Goal: Task Accomplishment & Management: Use online tool/utility

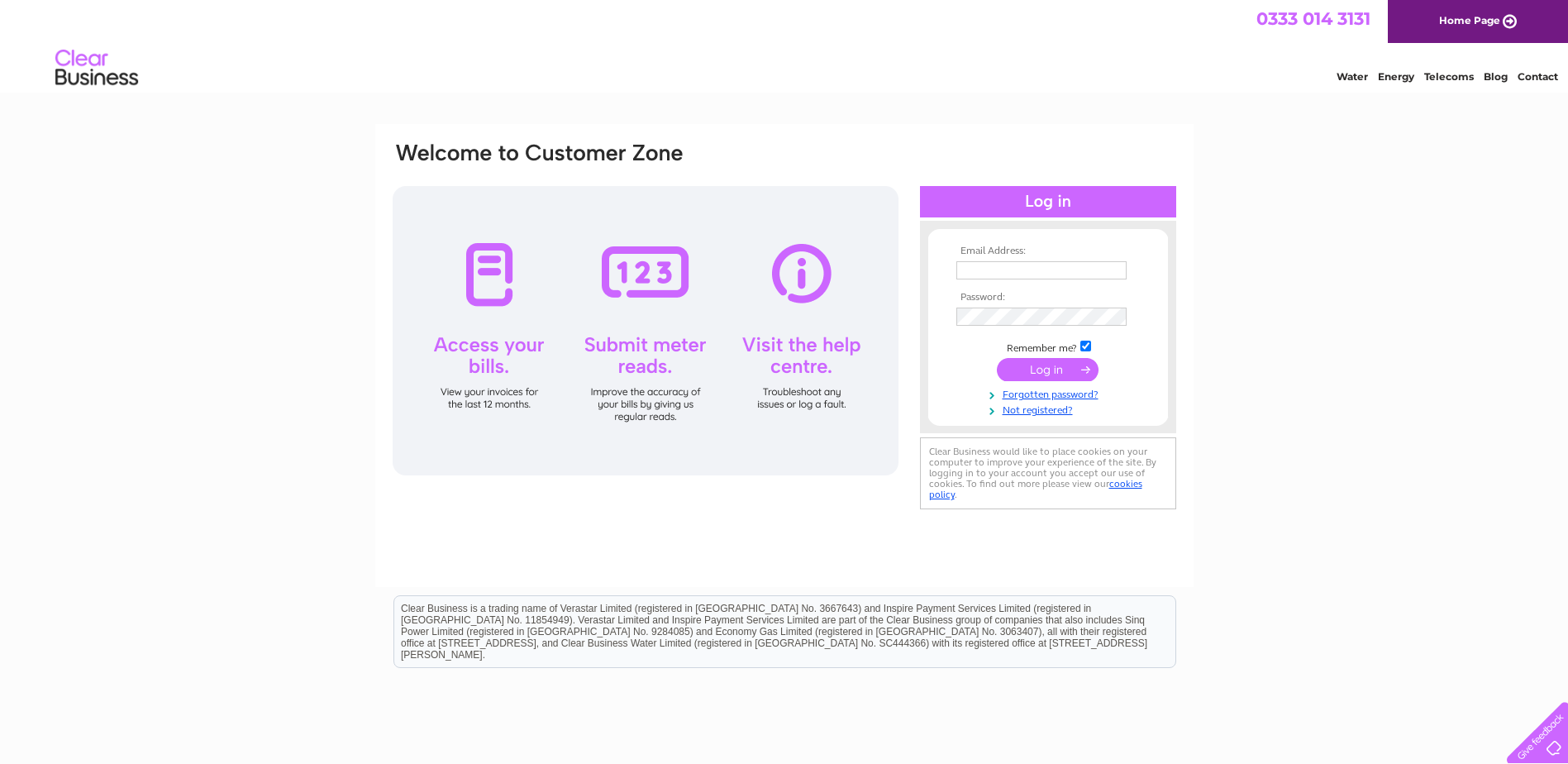
type input "business.property@fife.gov.uk"
click at [1080, 382] on td at bounding box center [1048, 369] width 192 height 31
click at [1075, 377] on input "submit" at bounding box center [1047, 369] width 102 height 24
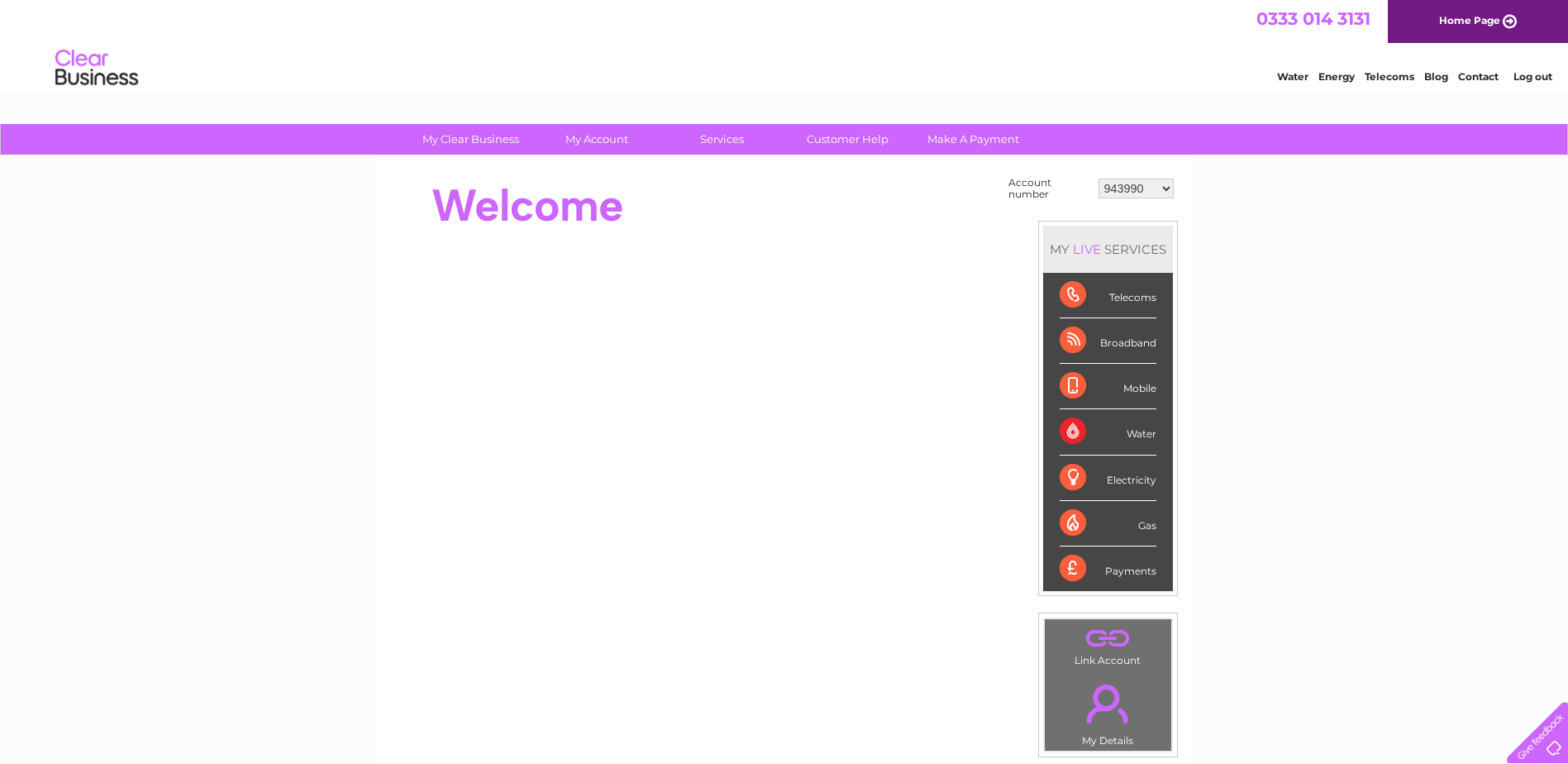
click at [1145, 193] on select "943990 997180 1100436 1136008 1145621 3025650 30264716 30265126 30274253 302771…" at bounding box center [1136, 188] width 75 height 20
select select "30322424"
click at [1099, 179] on select "943990 997180 1100436 1136008 1145621 3025650 30264716 30265126 30274253 302771…" at bounding box center [1136, 188] width 75 height 20
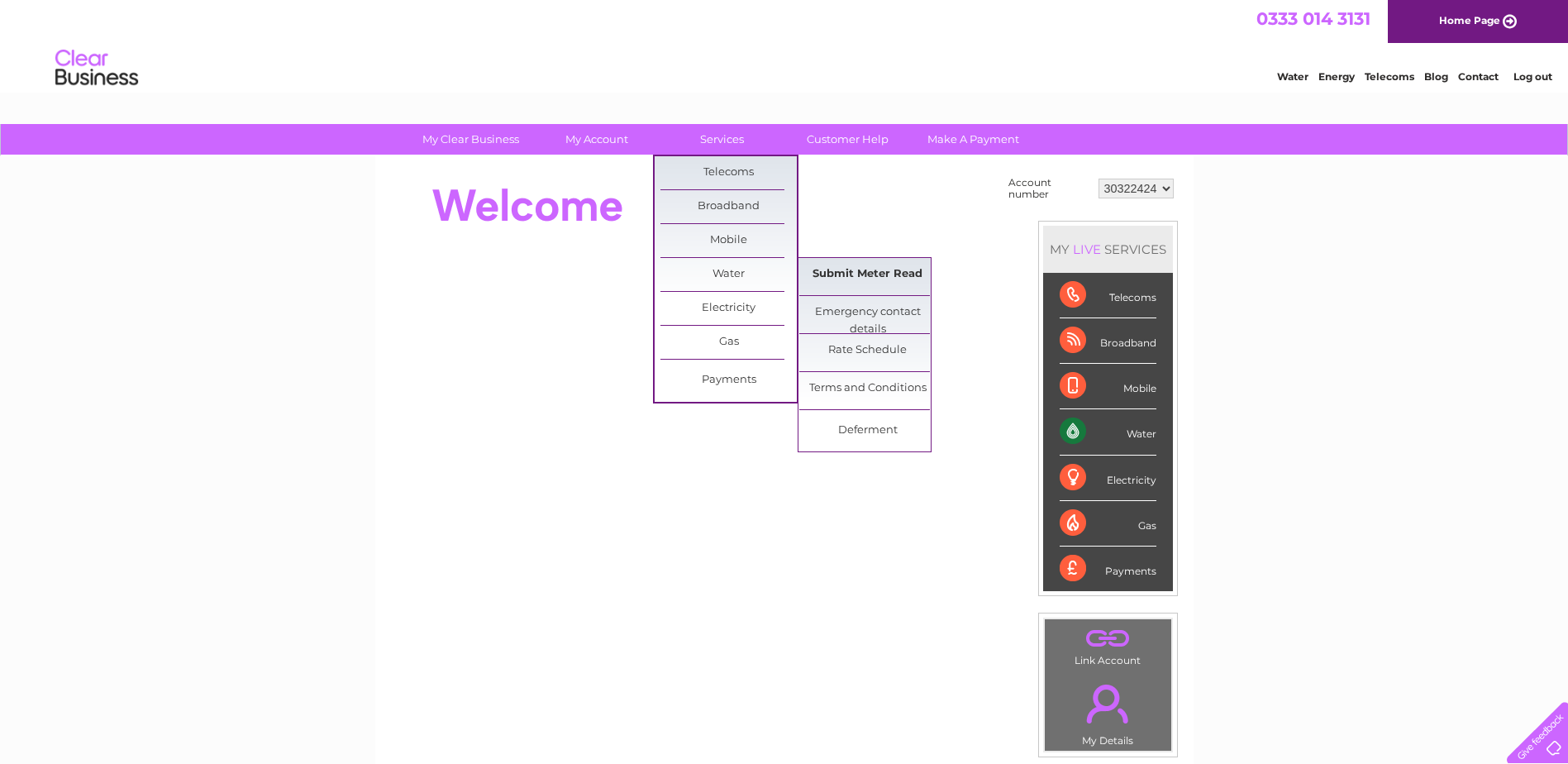
click at [864, 267] on link "Submit Meter Read" at bounding box center [867, 274] width 137 height 33
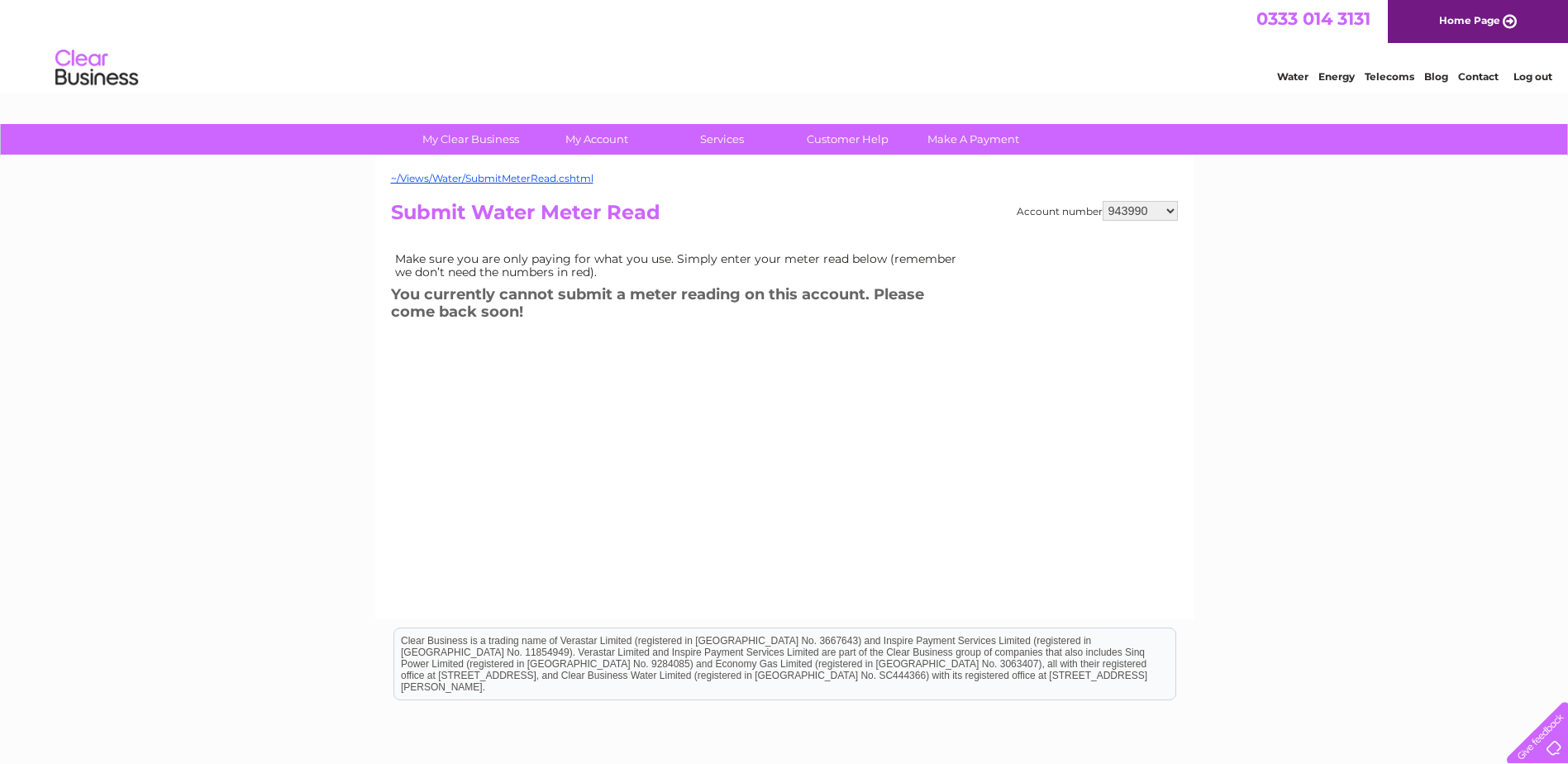
click at [1118, 220] on select "943990 997180 1100436 1136008 1145621 3025650 30264716 30265126 30274253 302771…" at bounding box center [1140, 211] width 75 height 20
select select "30322424"
click at [1102, 201] on select "943990 997180 1100436 1136008 1145621 3025650 30264716 30265126 30274253 302771…" at bounding box center [1140, 211] width 75 height 20
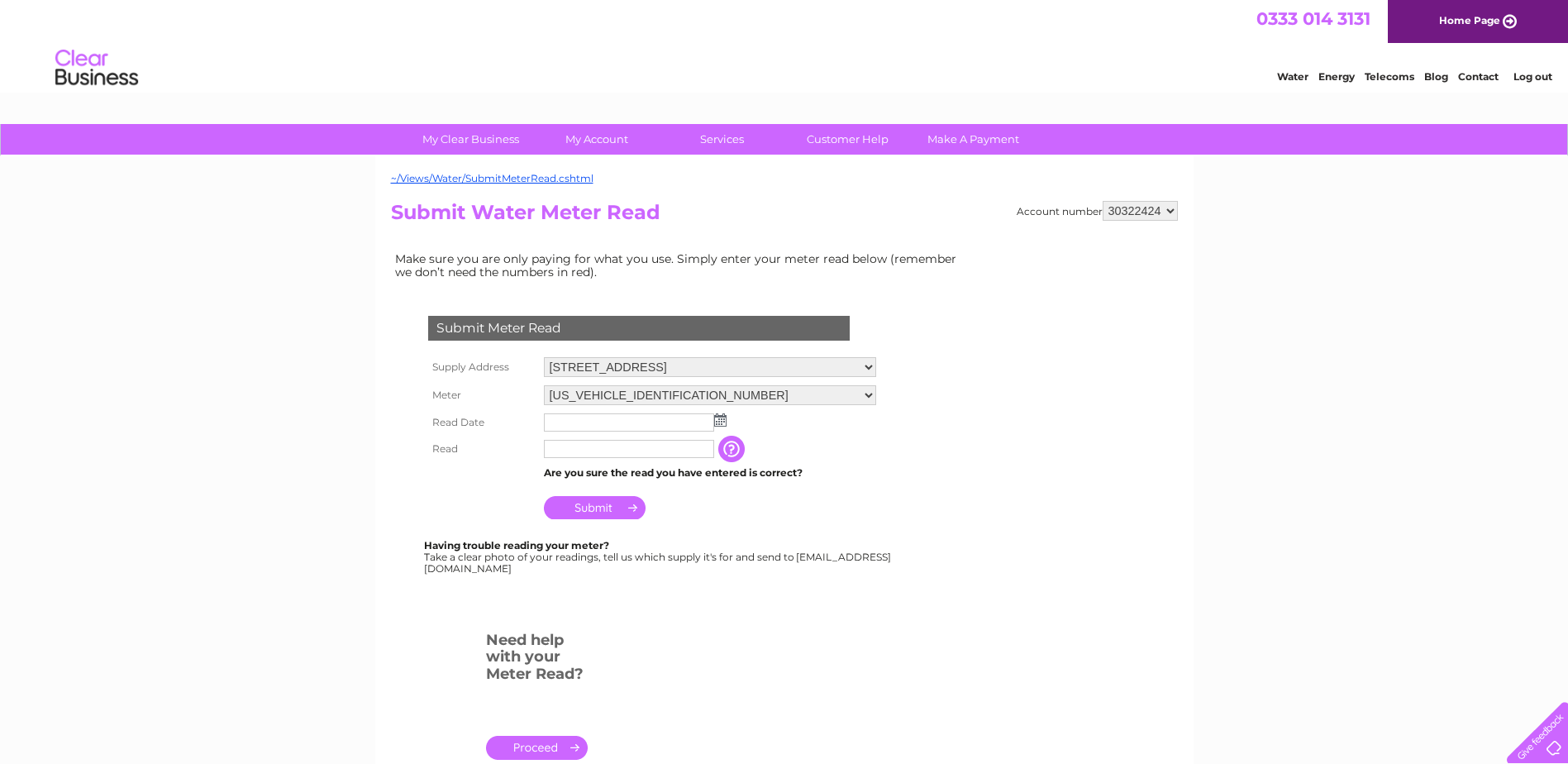
click at [719, 419] on img at bounding box center [720, 420] width 12 height 13
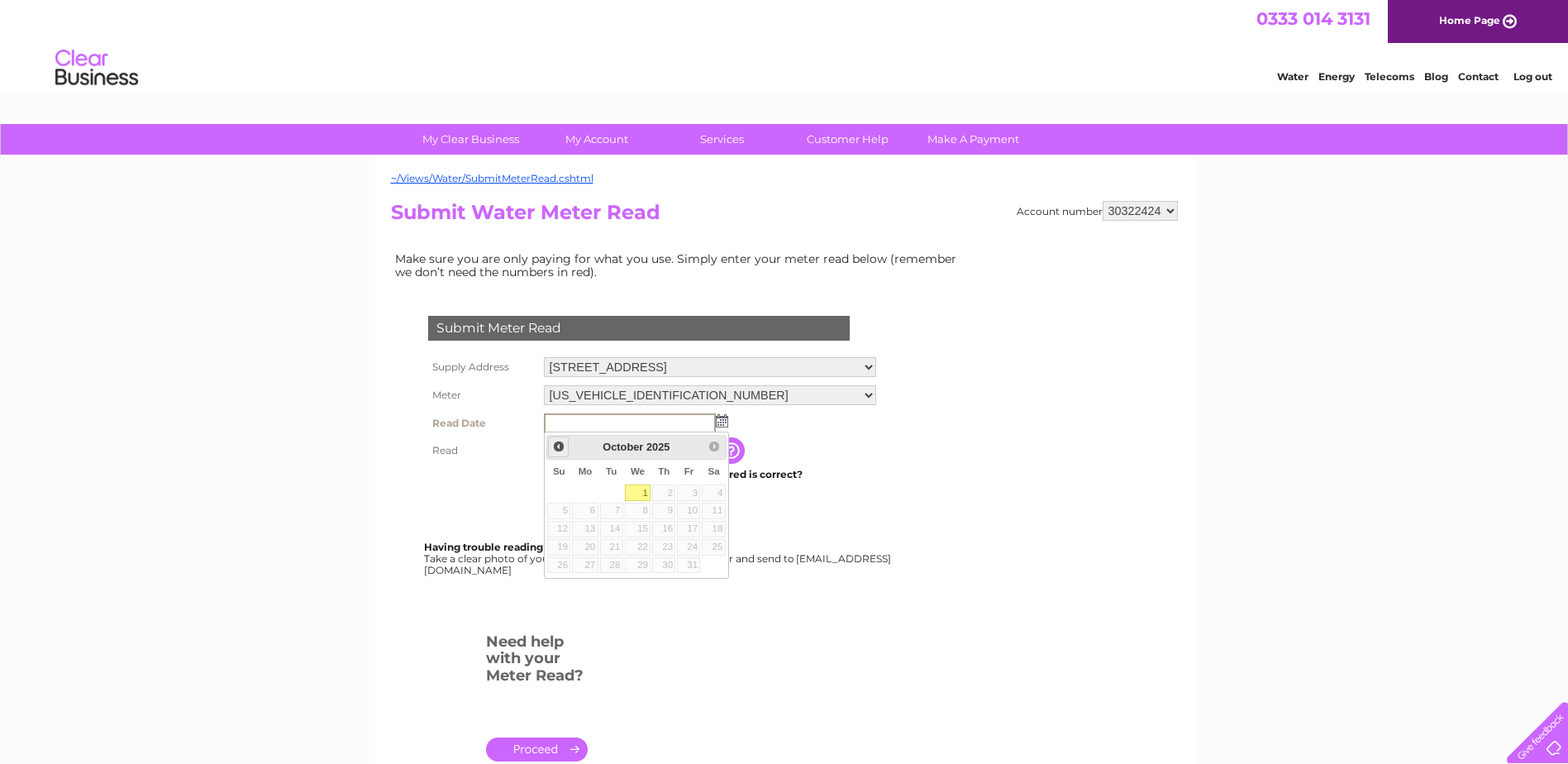
click at [558, 449] on span "Prev" at bounding box center [558, 446] width 13 height 13
click at [616, 567] on link "30" at bounding box center [611, 565] width 24 height 17
type input "2025/09/30"
click at [654, 453] on input "text" at bounding box center [629, 450] width 172 height 20
type input "00152"
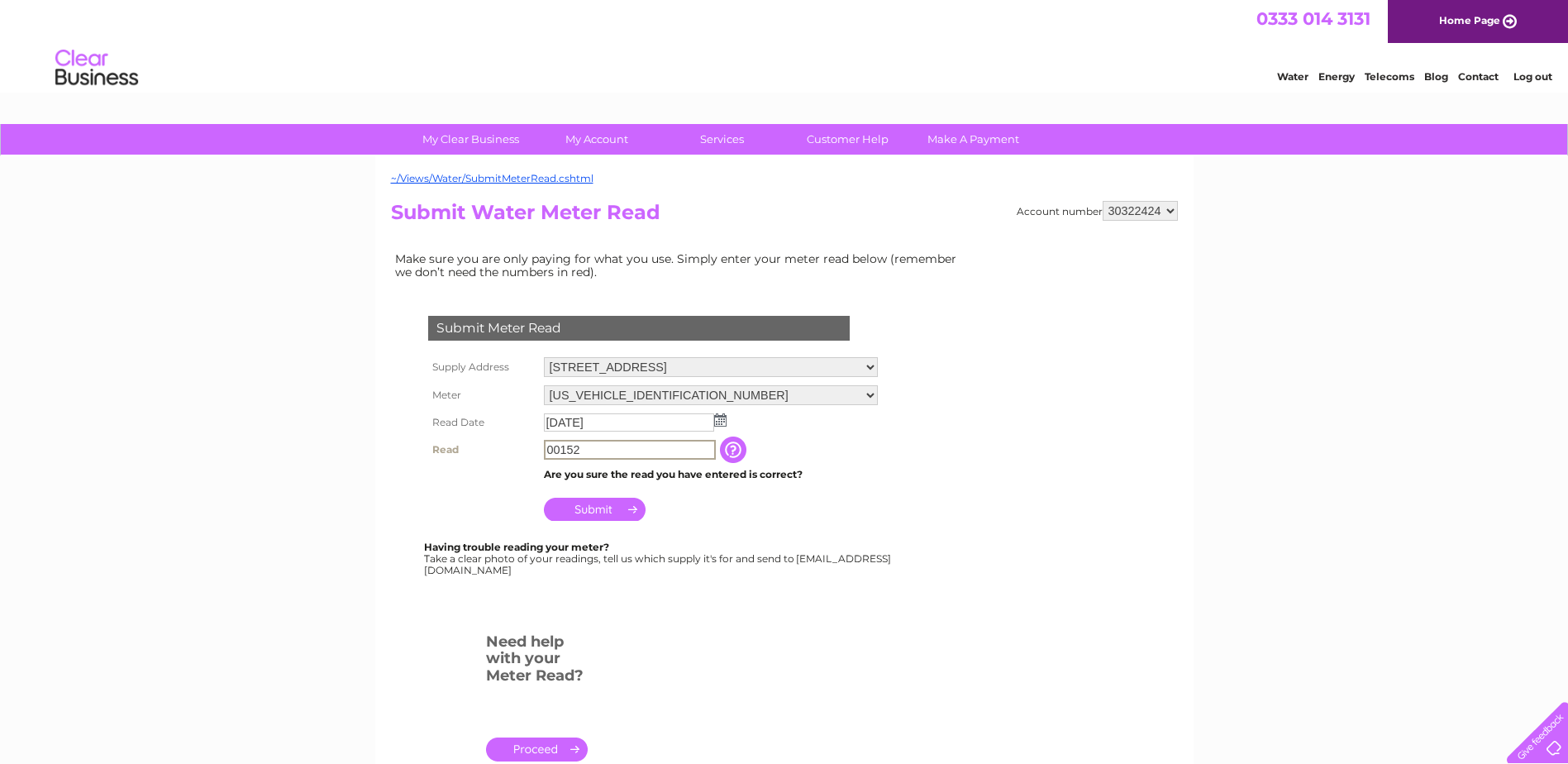
click at [616, 513] on input "Submit" at bounding box center [595, 509] width 102 height 24
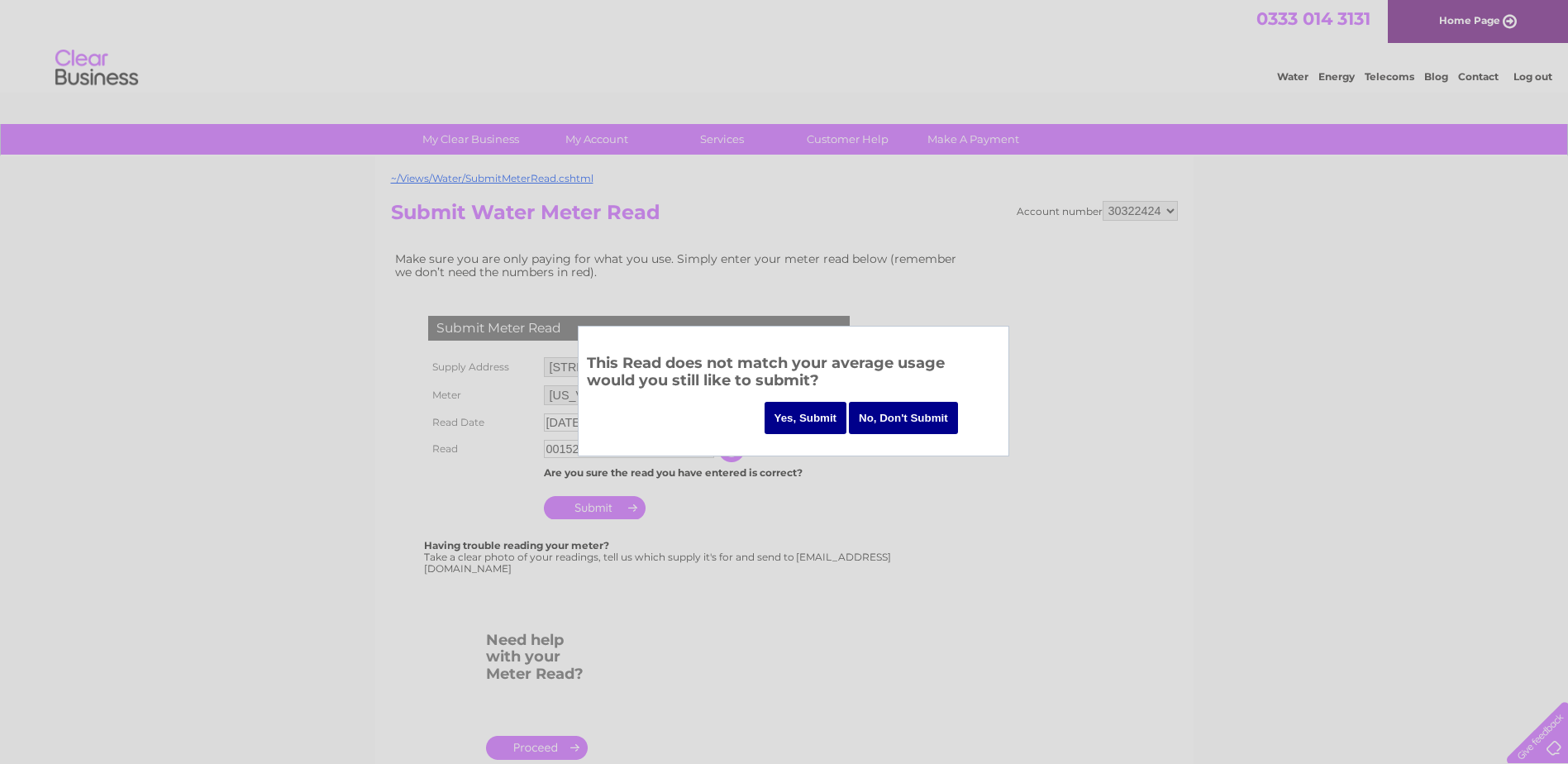
click at [800, 416] on input "Yes, Submit" at bounding box center [805, 417] width 83 height 32
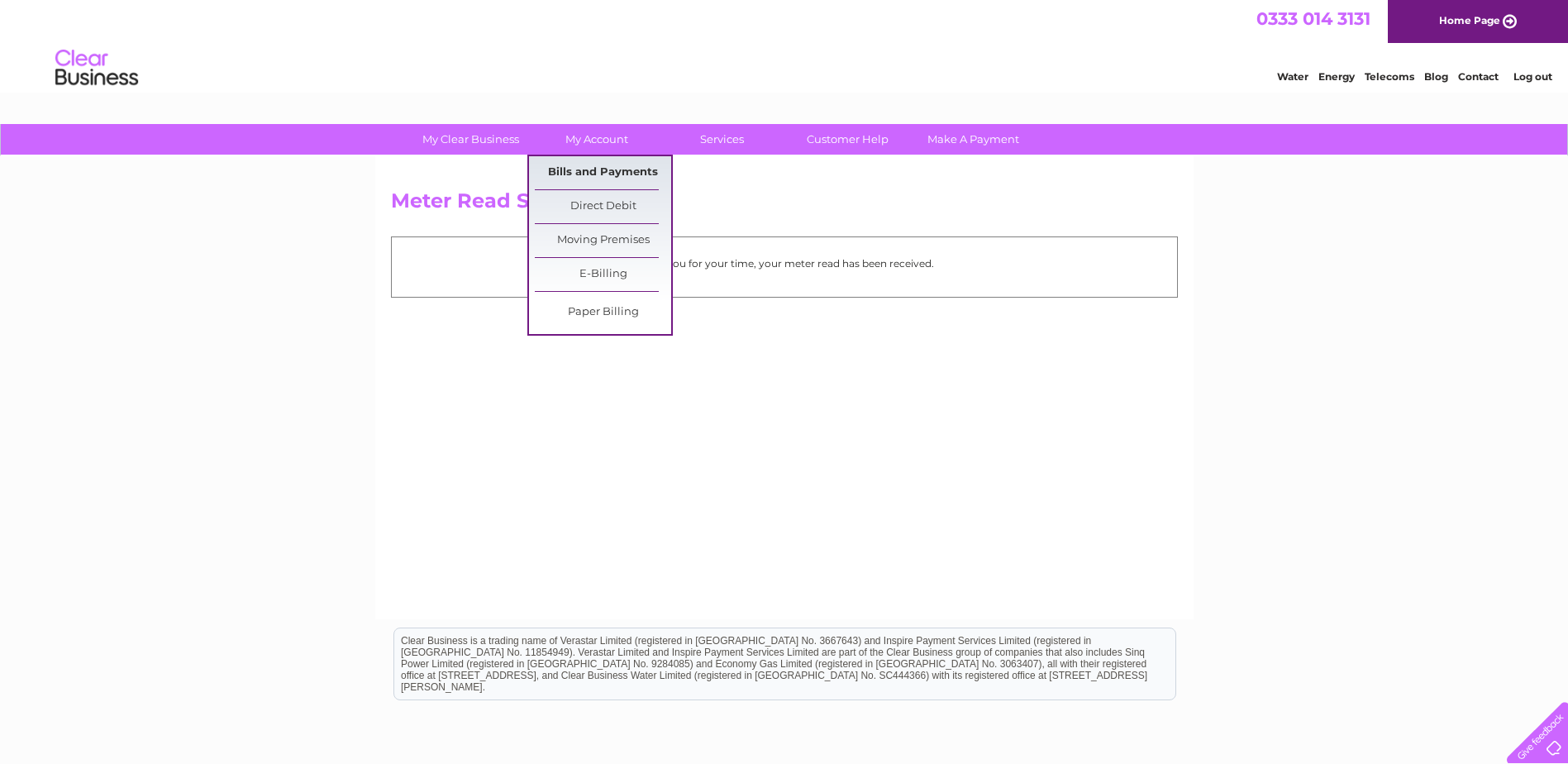
click at [582, 169] on link "Bills and Payments" at bounding box center [602, 172] width 137 height 33
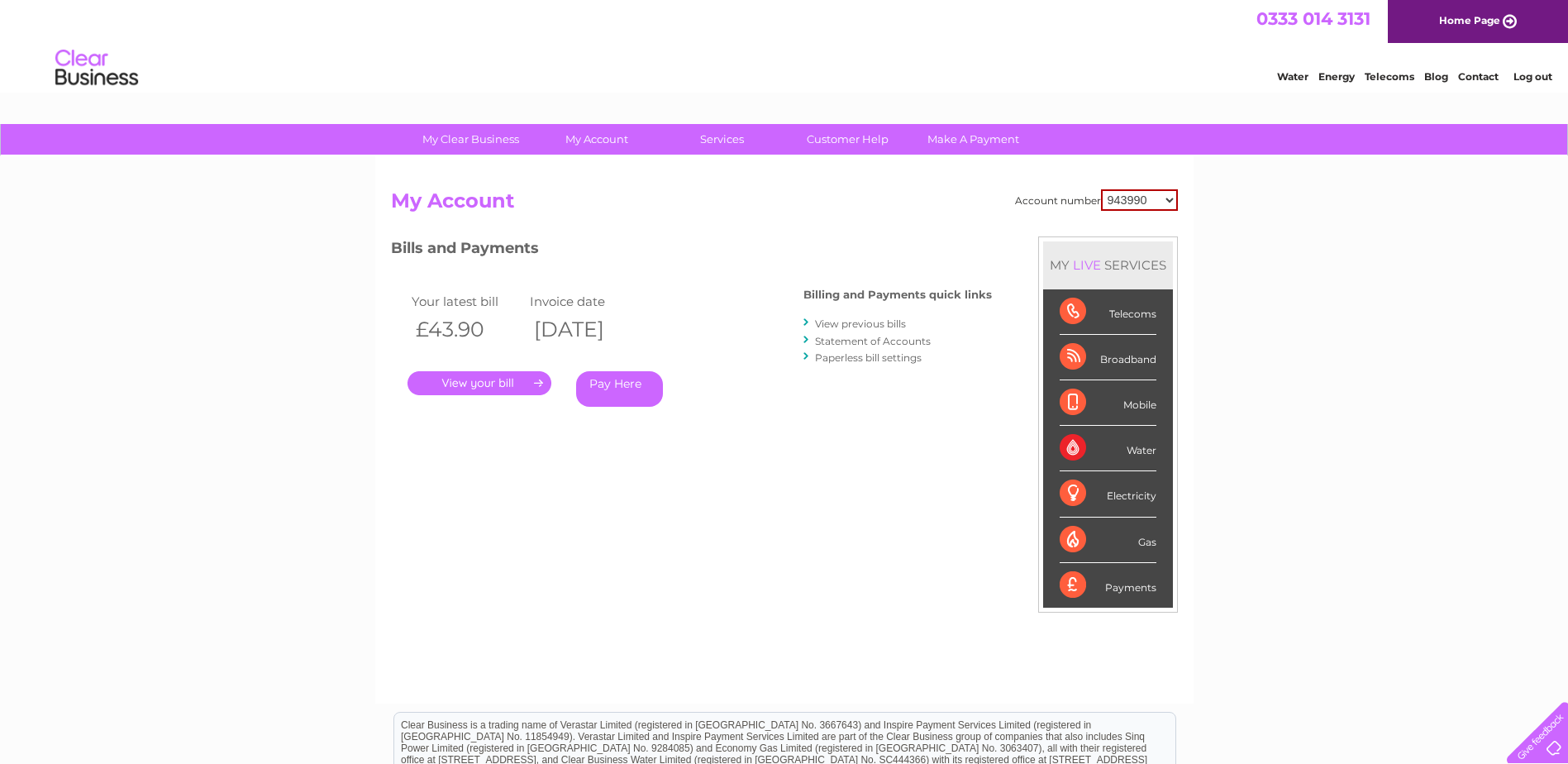
click at [1123, 204] on select "943990 997180 1100436 1136008 1145621 3025650 30264716 30265126 30274253 302771…" at bounding box center [1139, 199] width 77 height 22
select select "30322424"
click at [1100, 189] on select "943990 997180 1100436 1136008 1145621 3025650 30264716 30265126 30274253 302771…" at bounding box center [1139, 199] width 77 height 22
click at [1533, 78] on link "Log out" at bounding box center [1532, 77] width 39 height 12
